Goal: Task Accomplishment & Management: Complete application form

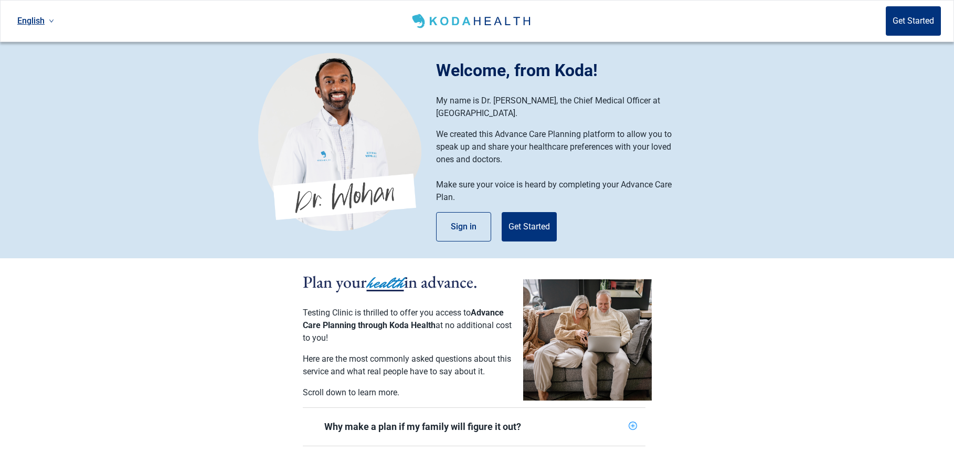
click at [32, 14] on link "English" at bounding box center [35, 20] width 45 height 17
click at [43, 88] on span "Українська" at bounding box center [41, 84] width 44 height 12
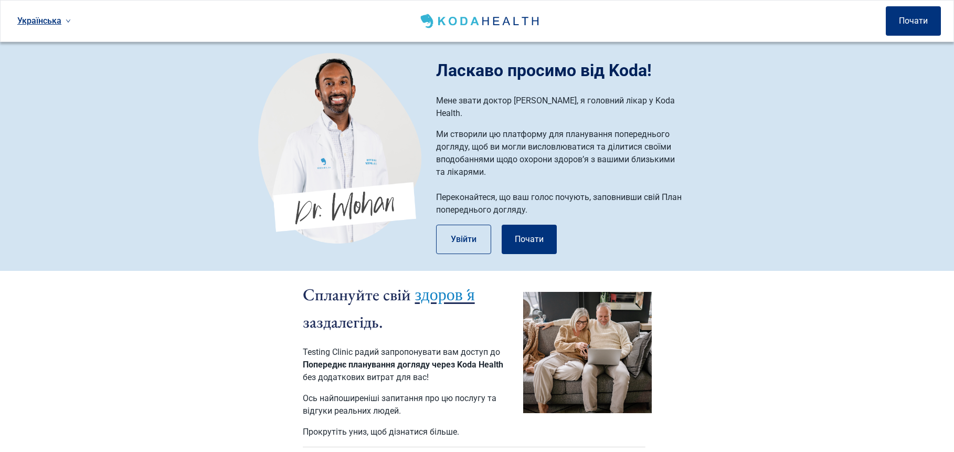
click at [46, 21] on link "Українська" at bounding box center [44, 20] width 62 height 17
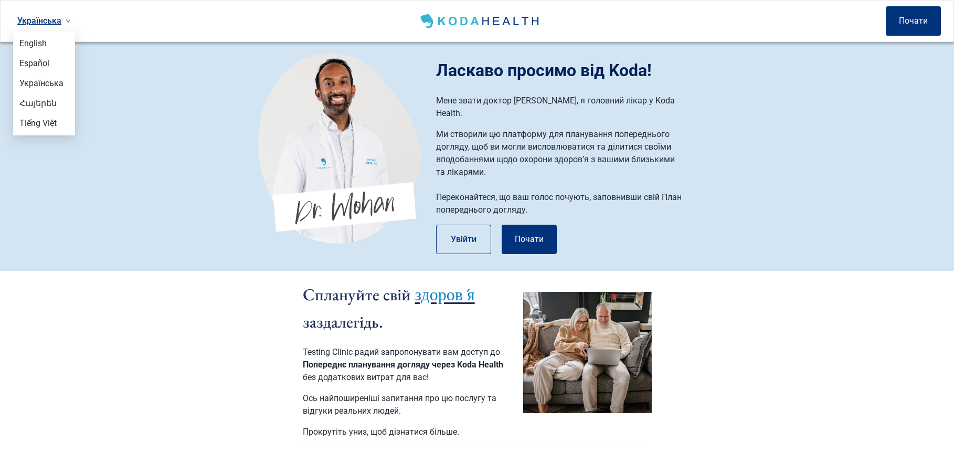
click at [117, 231] on section "Ласкаво просимо від Koda! Мене звати доктор [PERSON_NAME], я головний лікар у K…" at bounding box center [477, 156] width 954 height 229
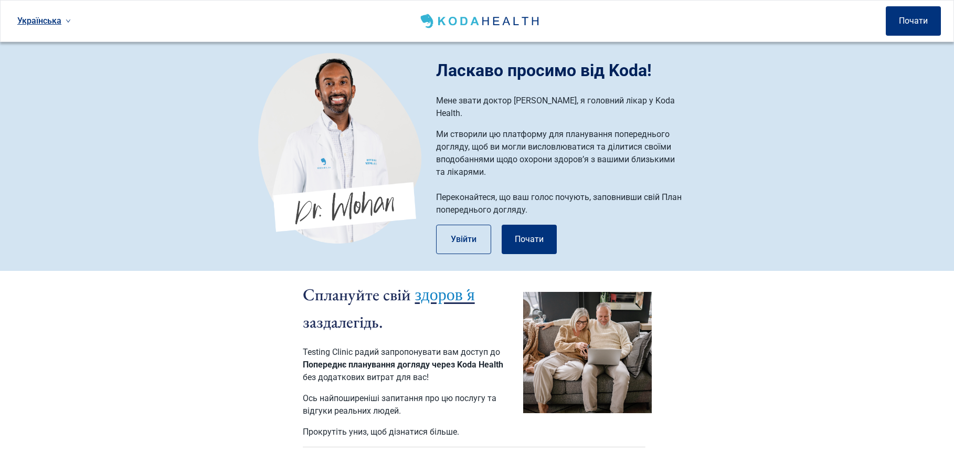
click at [61, 18] on link "Українська" at bounding box center [44, 20] width 62 height 17
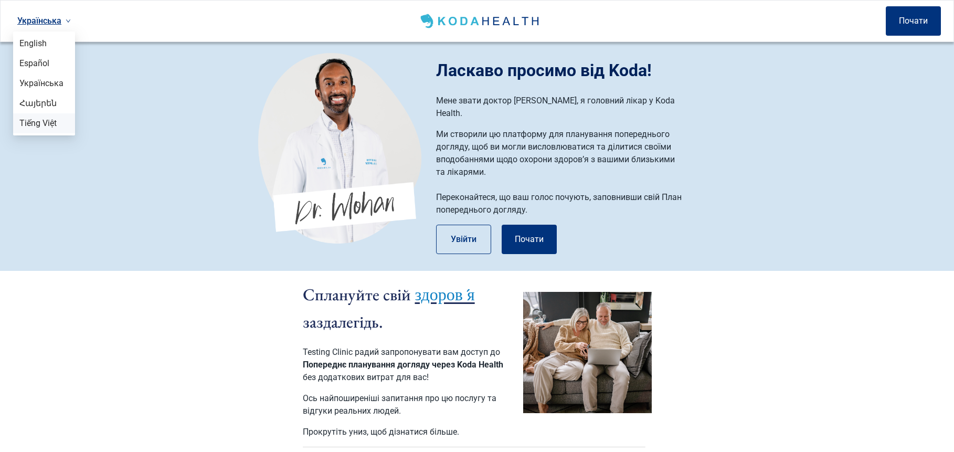
click at [61, 127] on span "Tiếng Việt" at bounding box center [43, 124] width 49 height 12
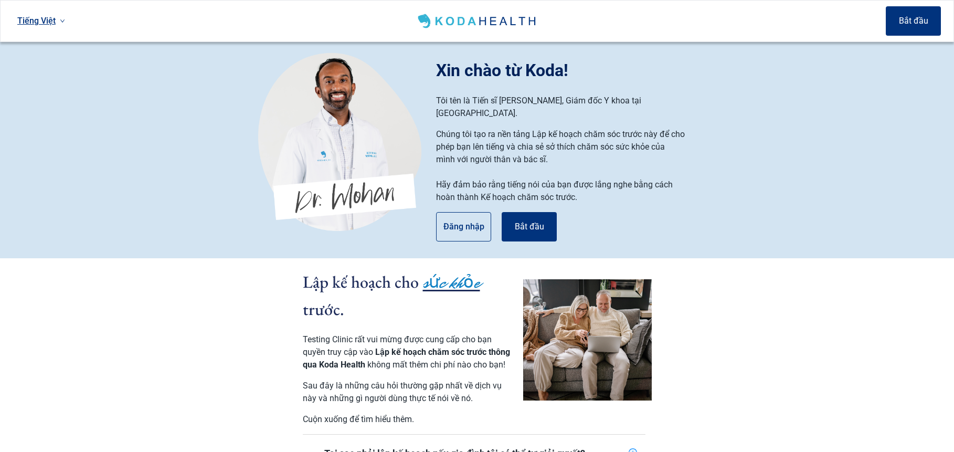
drag, startPoint x: 913, startPoint y: 22, endPoint x: 903, endPoint y: 62, distance: 41.1
click at [913, 22] on button "Bắt đầu" at bounding box center [913, 20] width 55 height 29
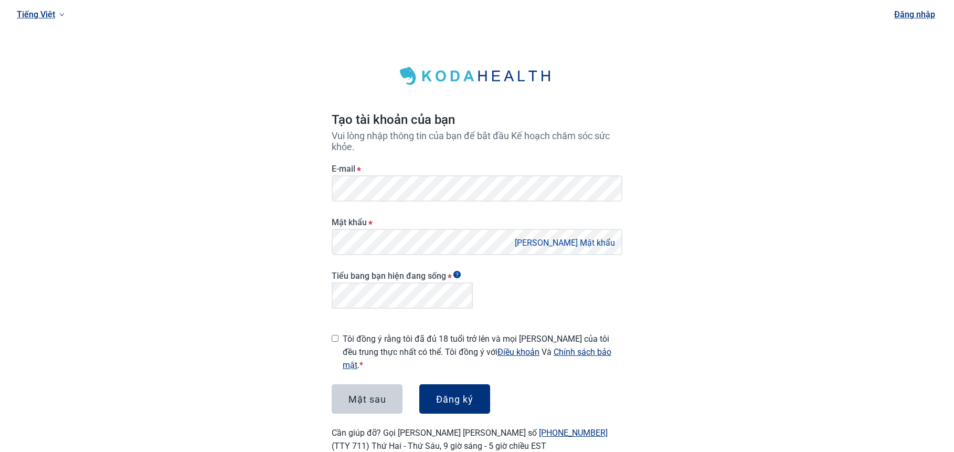
click at [764, 213] on div "Tiếng Việt Đăng nhập Tạo tài khoản của bạn [PERSON_NAME] lòng nhập thông tin củ…" at bounding box center [477, 239] width 954 height 478
